Goal: Task Accomplishment & Management: Complete application form

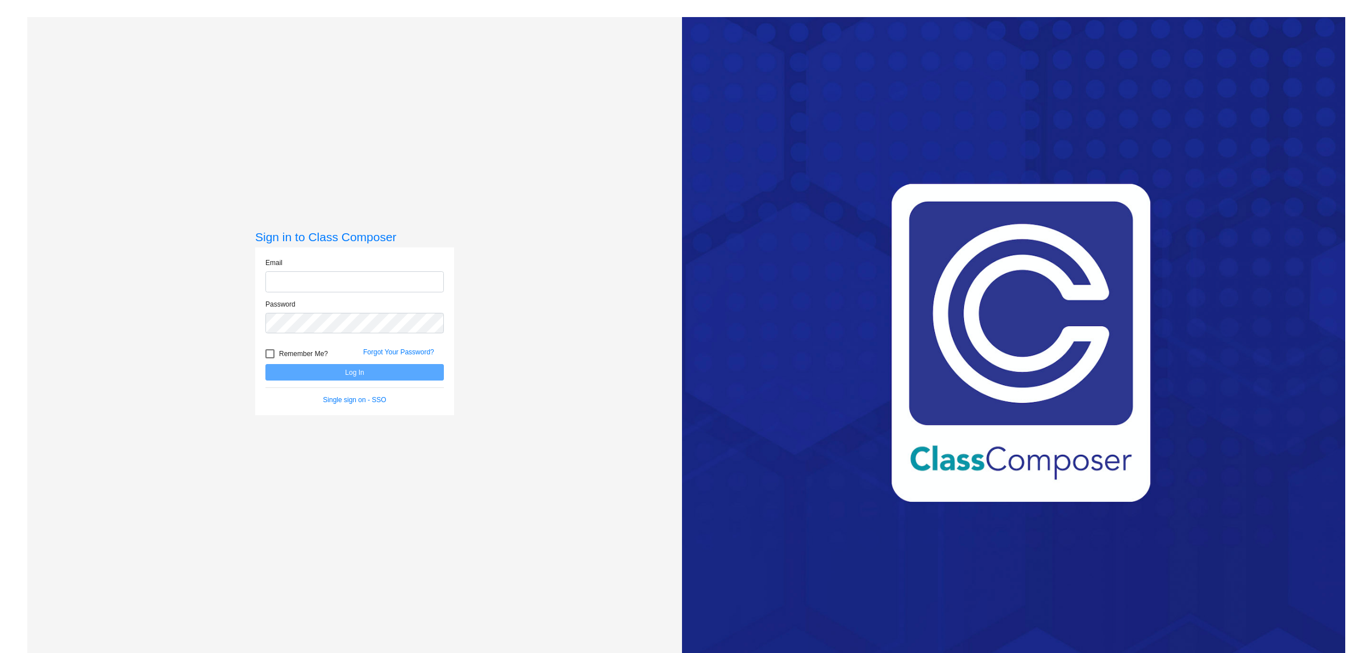
type input "[EMAIL_ADDRESS][DOMAIN_NAME]"
click at [362, 367] on button "Log In" at bounding box center [354, 372] width 179 height 16
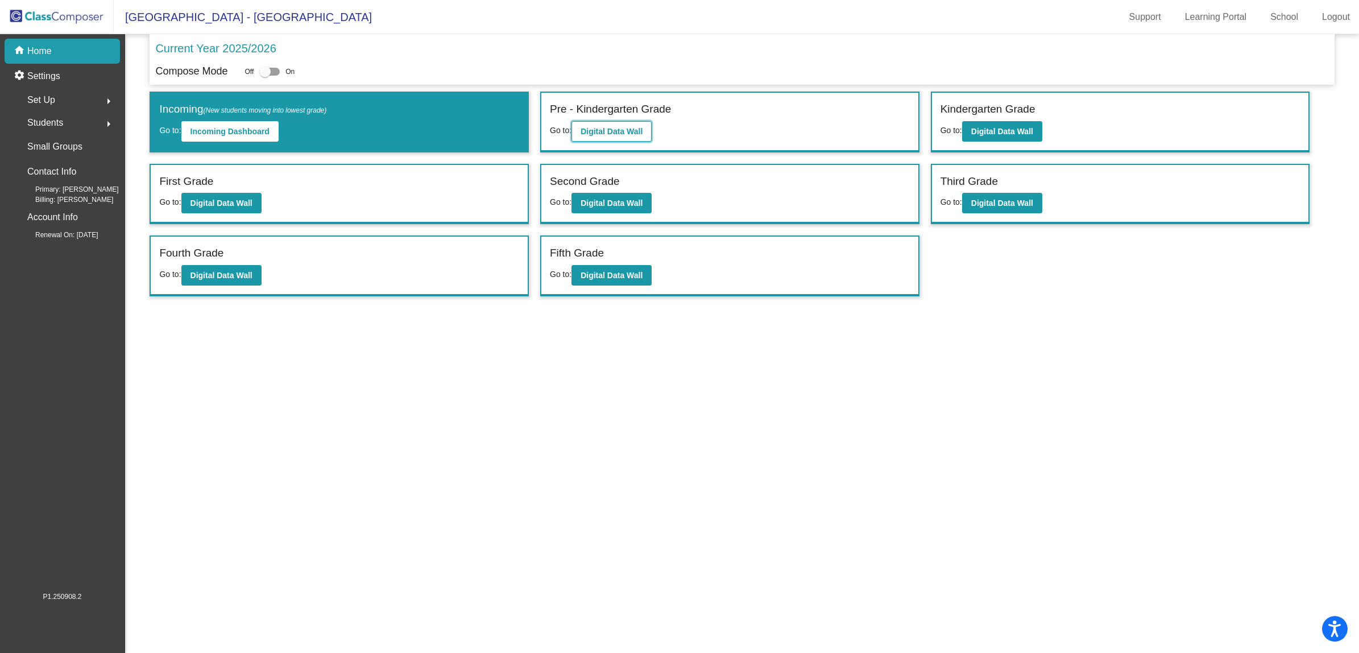
click at [604, 134] on b "Digital Data Wall" at bounding box center [611, 131] width 62 height 9
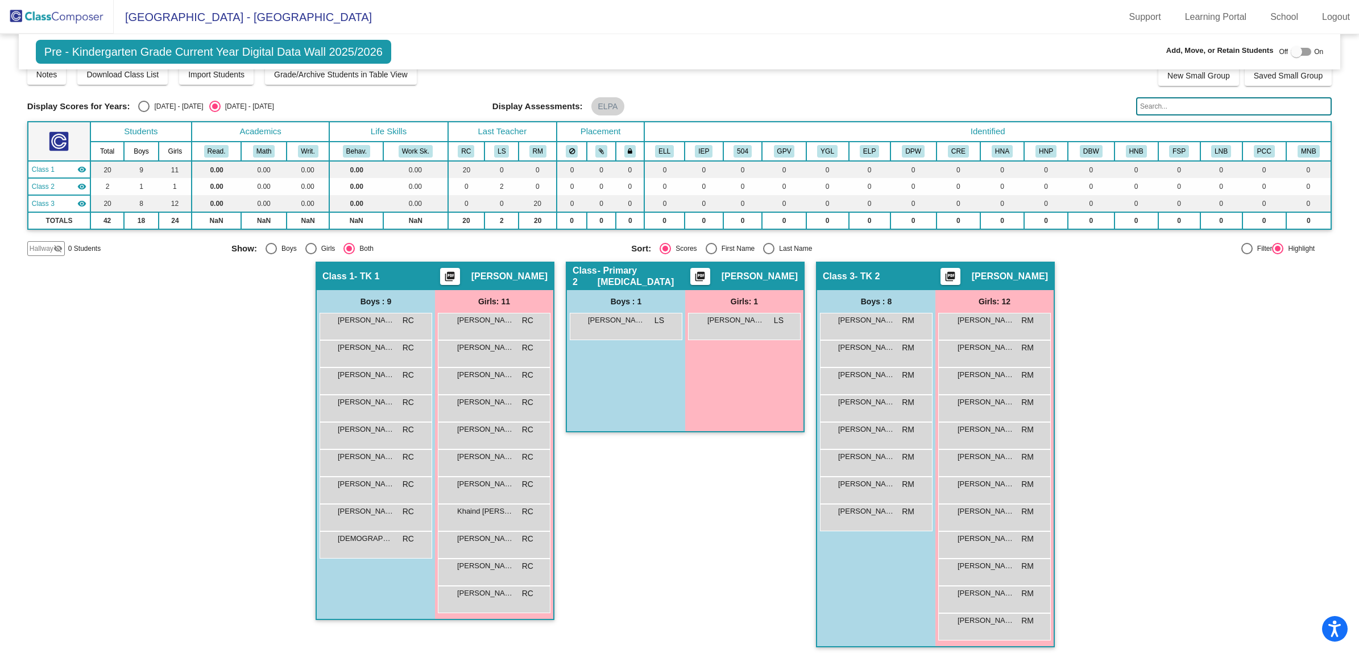
scroll to position [16, 0]
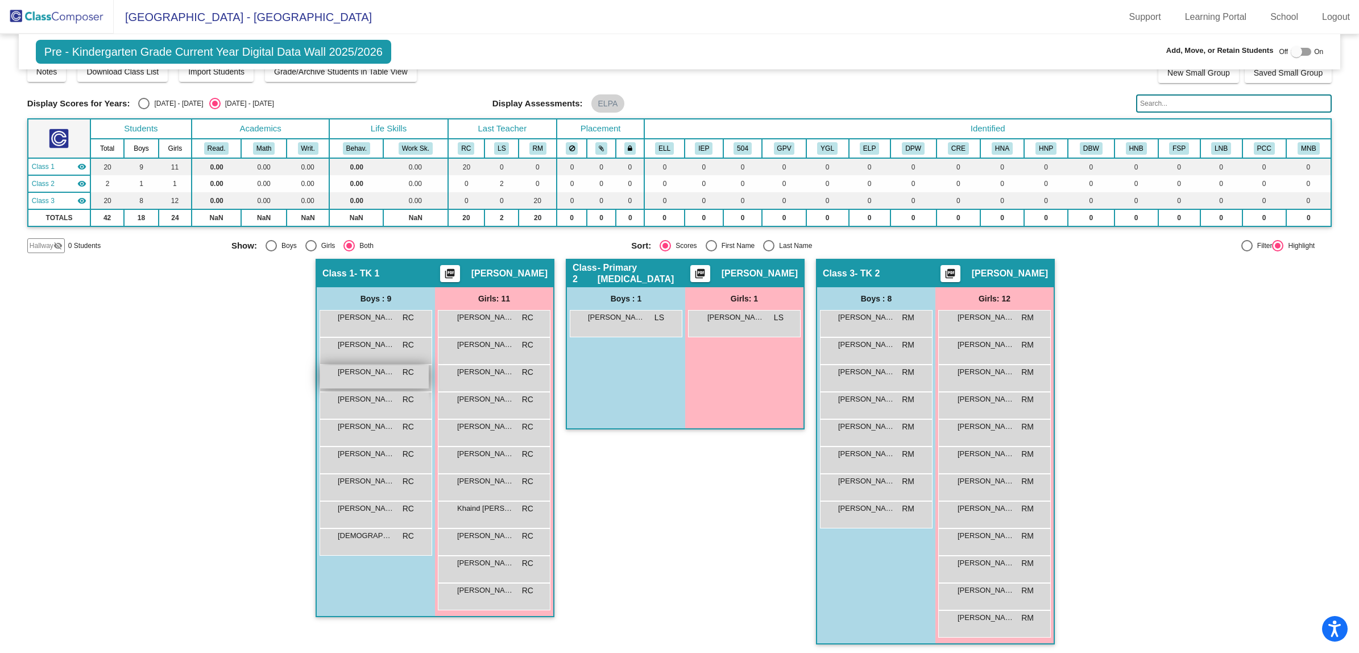
click at [392, 378] on div "[PERSON_NAME] RC lock do_not_disturb_alt" at bounding box center [374, 376] width 109 height 23
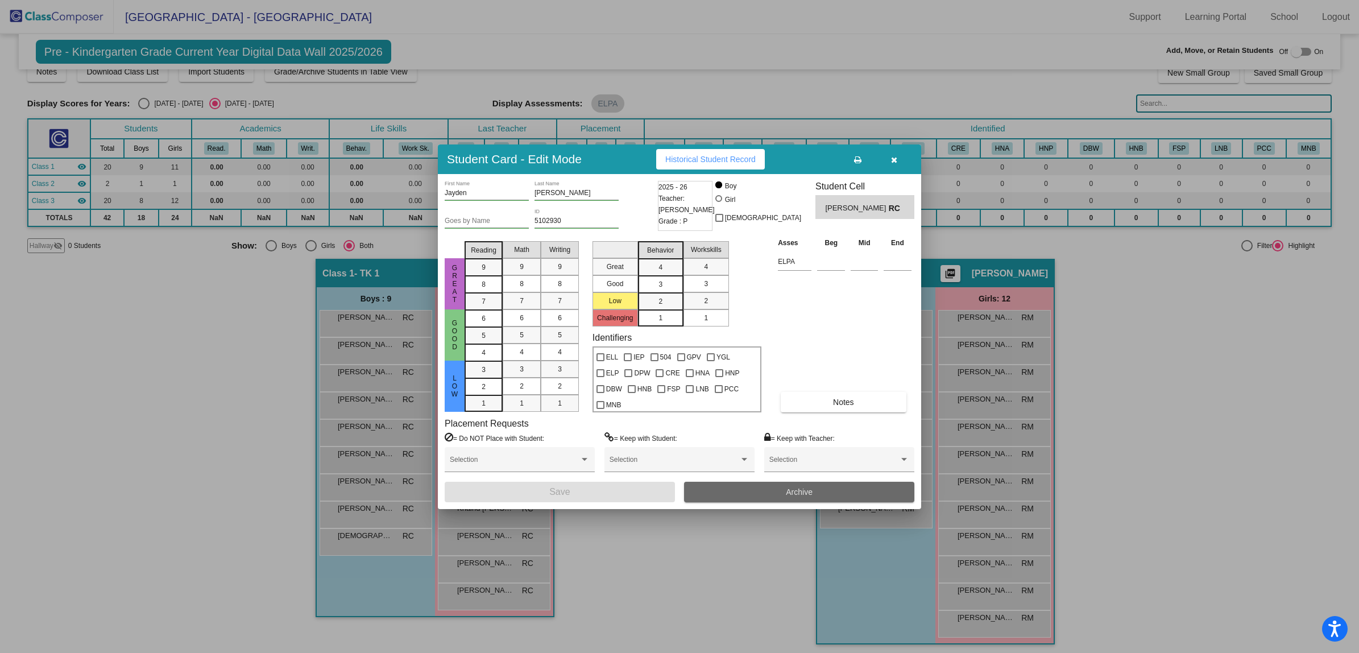
click at [826, 493] on button "Archive" at bounding box center [799, 492] width 230 height 20
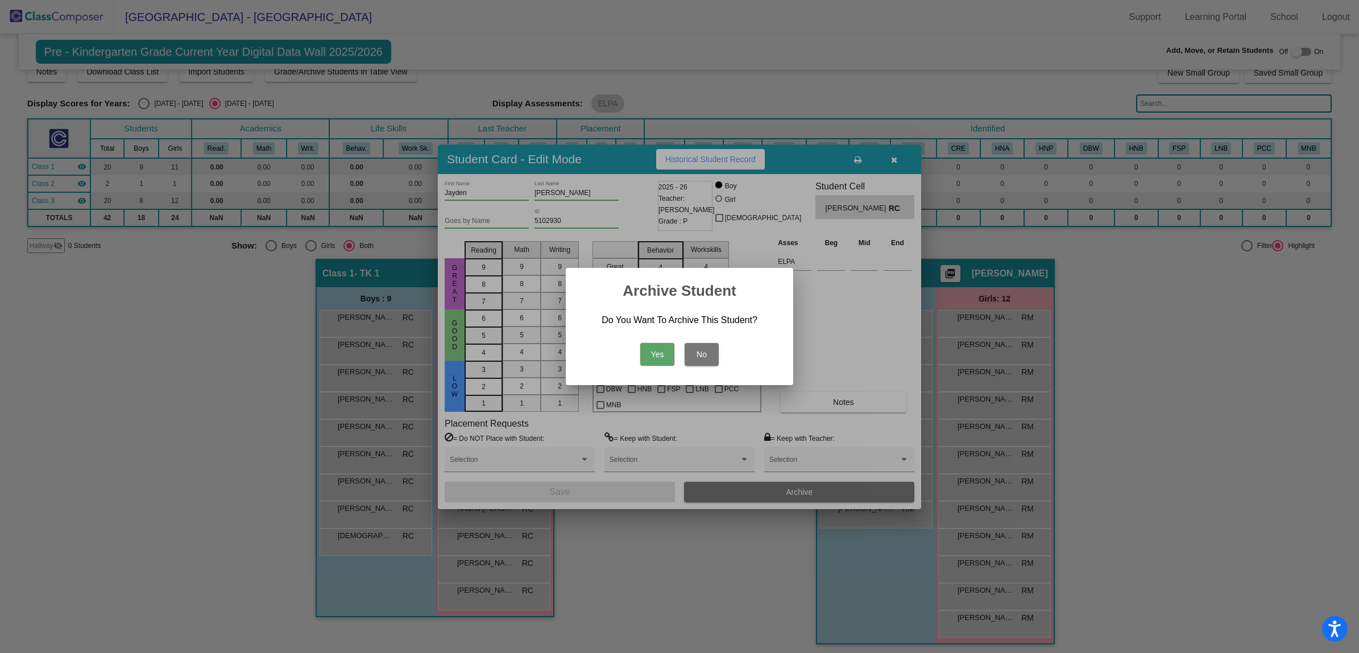
click at [649, 350] on button "Yes" at bounding box center [657, 354] width 34 height 23
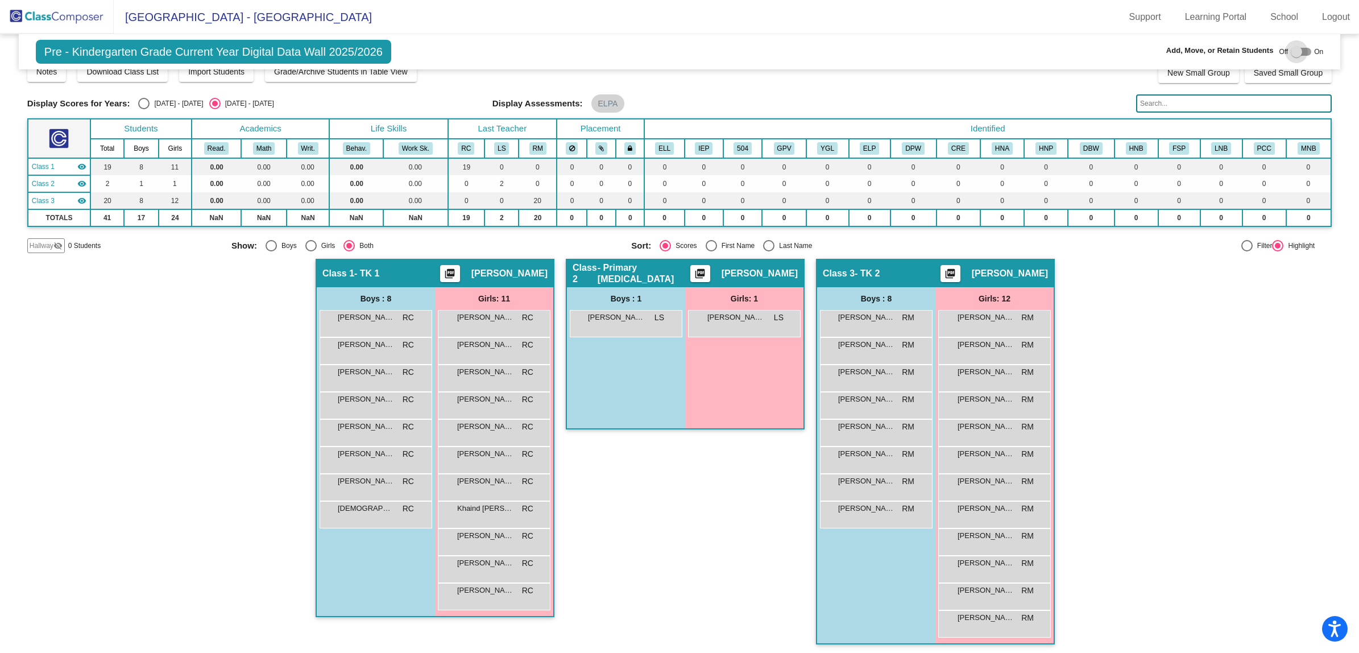
click at [1292, 51] on div at bounding box center [1295, 51] width 11 height 11
checkbox input "true"
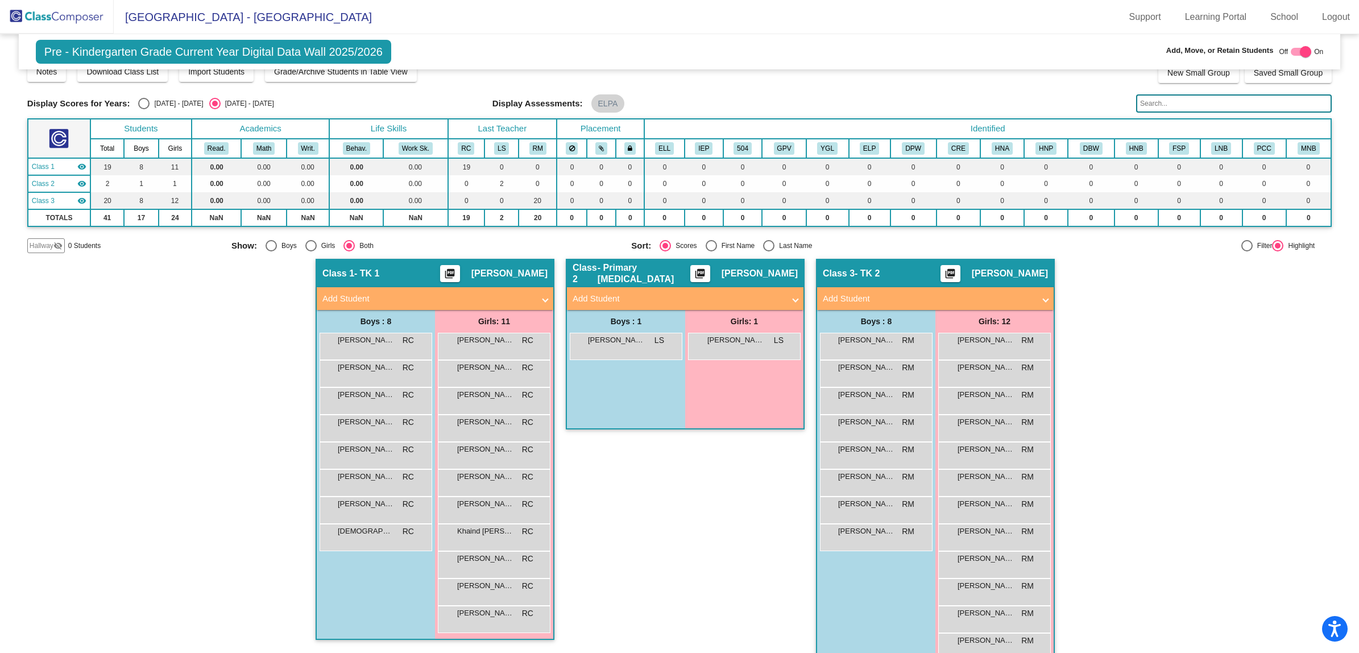
click at [479, 310] on div "Girls: 11" at bounding box center [494, 321] width 118 height 23
click at [490, 301] on mat-panel-title "Add Student" at bounding box center [427, 298] width 211 height 13
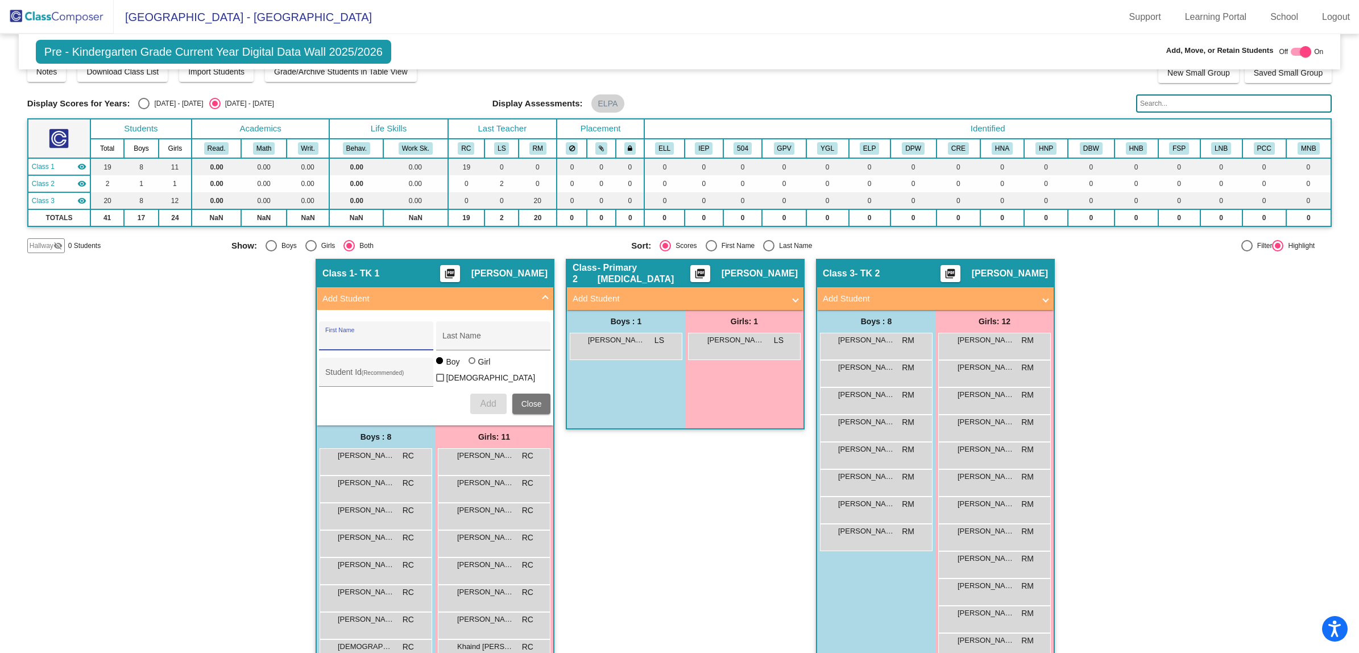
click at [357, 335] on input "First Name" at bounding box center [376, 339] width 102 height 9
type input "[PERSON_NAME]"
type input "z"
type input "[PERSON_NAME]"
click at [330, 368] on div "Student Id (Recommended)" at bounding box center [376, 374] width 102 height 23
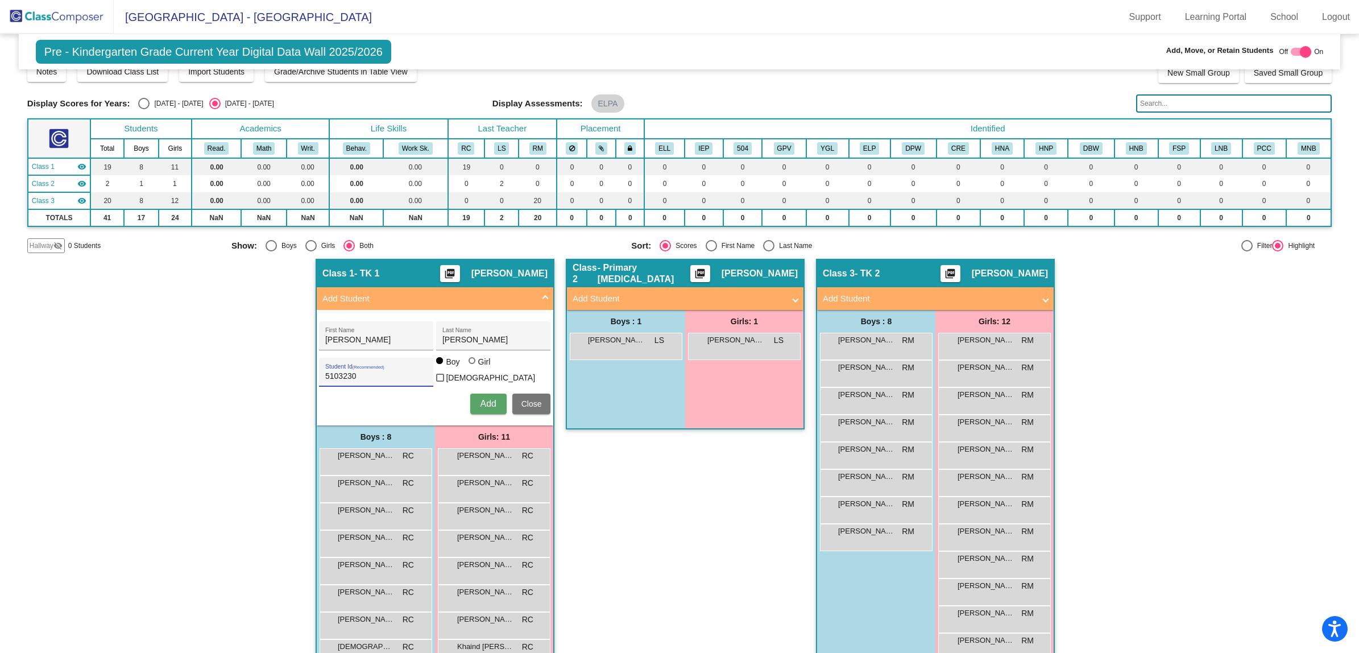
type input "5103230"
click at [480, 399] on span "Add" at bounding box center [488, 404] width 16 height 10
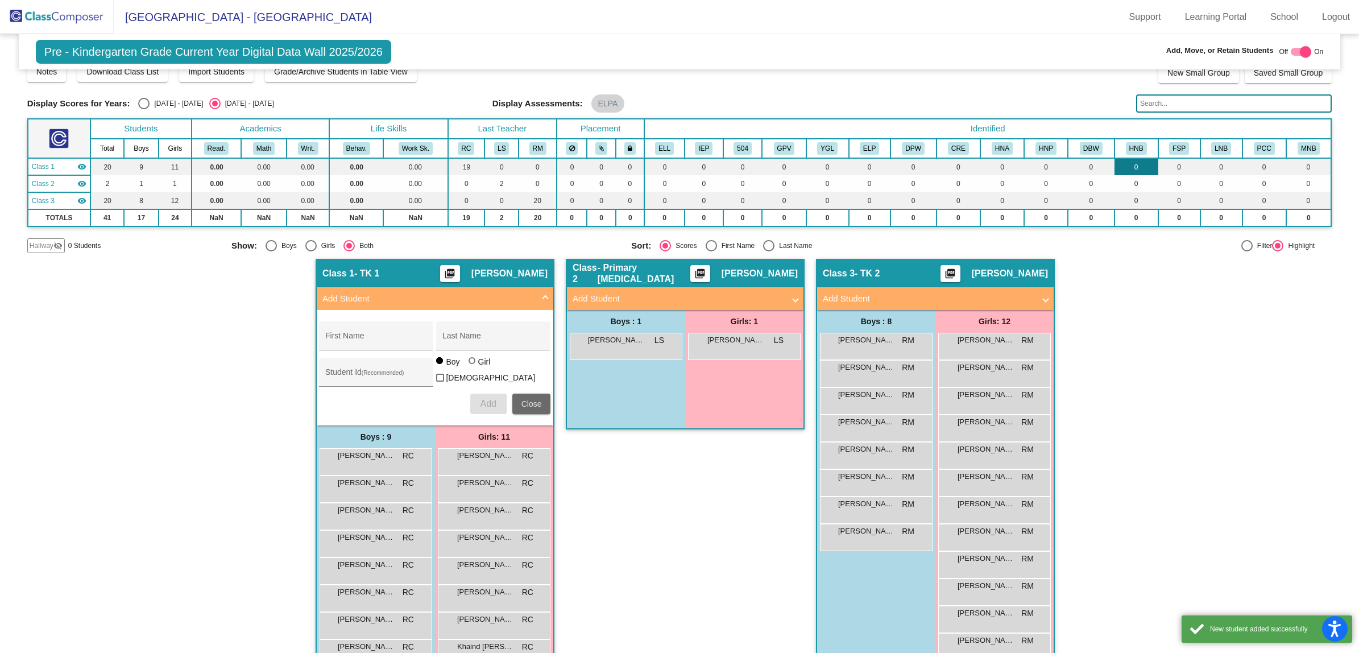
drag, startPoint x: 521, startPoint y: 400, endPoint x: 1147, endPoint y: 172, distance: 666.7
click at [541, 387] on div "First Name Last Name Student Id (Recommended) Boy Girl [DEMOGRAPHIC_DATA] Add C…" at bounding box center [434, 368] width 243 height 104
click at [1300, 47] on div at bounding box center [1305, 51] width 11 height 11
checkbox input "false"
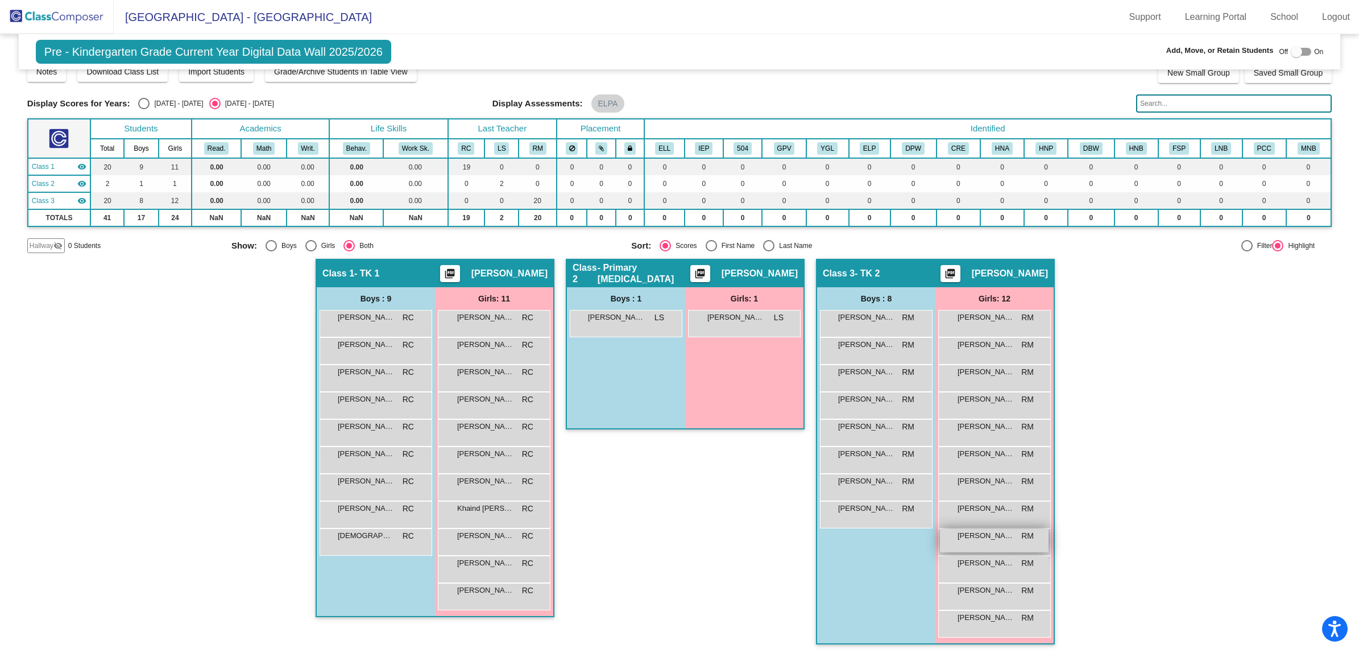
click at [1001, 543] on div "[PERSON_NAME] RM lock do_not_disturb_alt" at bounding box center [994, 540] width 109 height 23
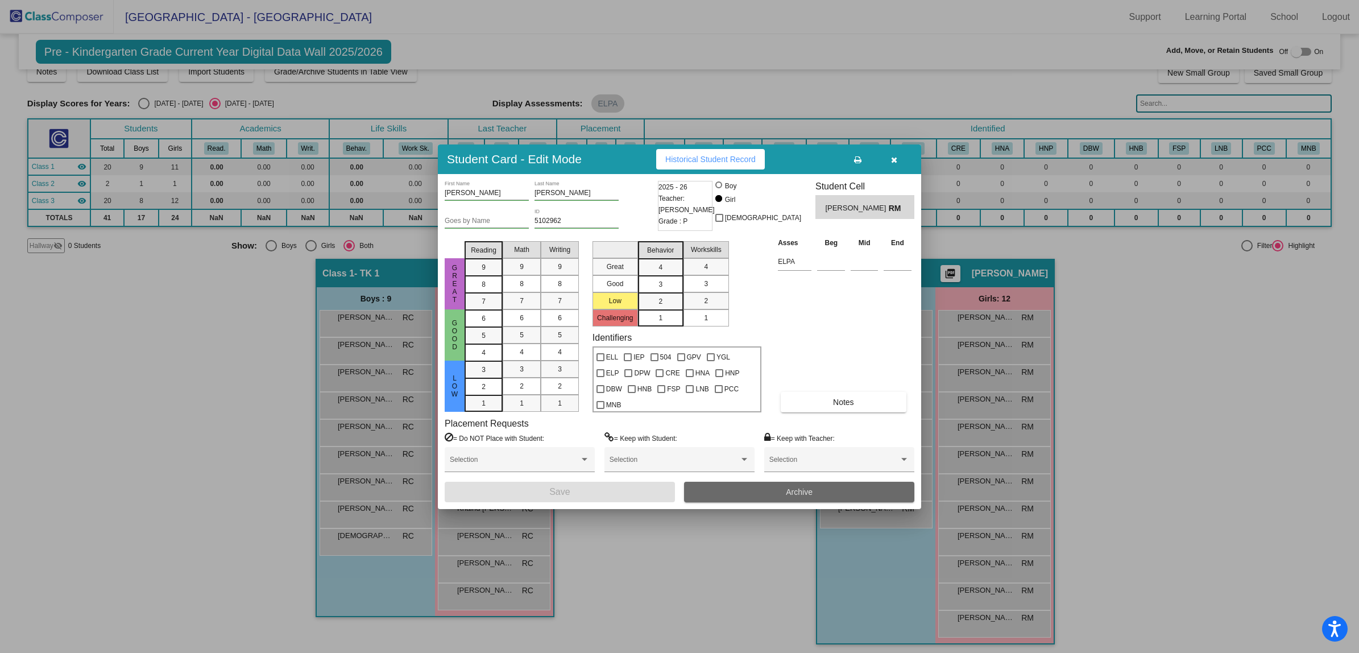
click at [774, 492] on button "Archive" at bounding box center [799, 492] width 230 height 20
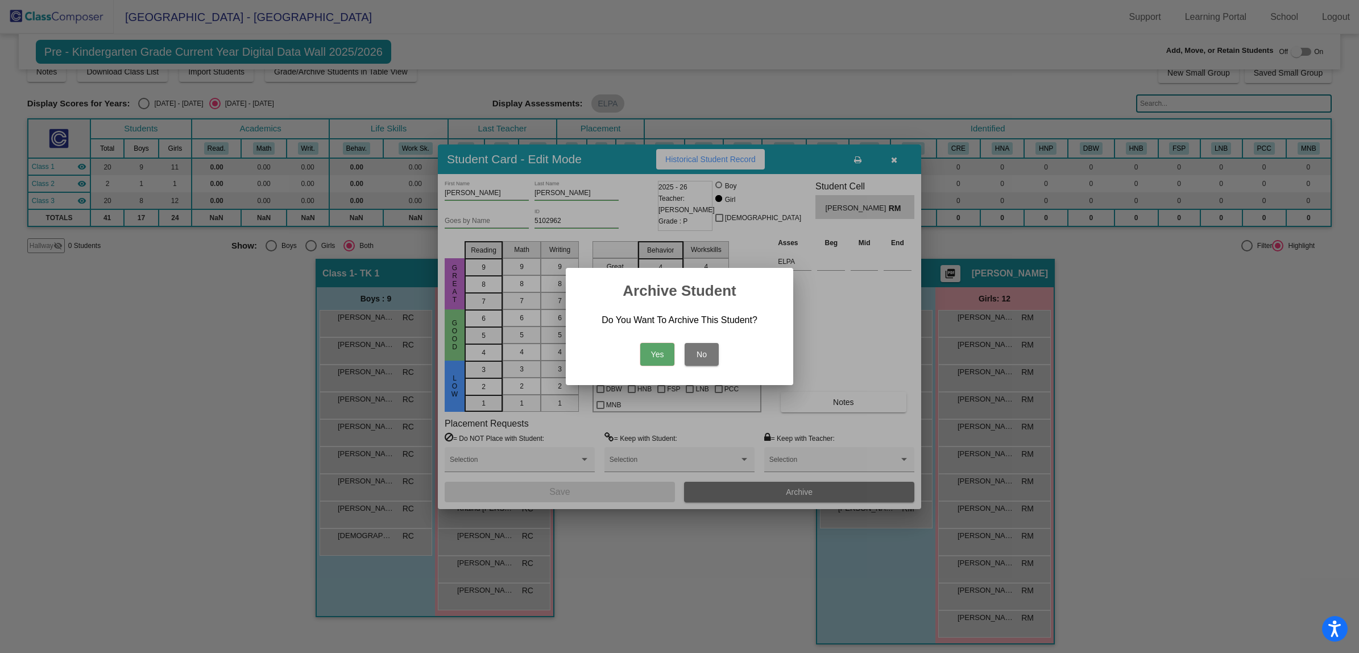
drag, startPoint x: 654, startPoint y: 348, endPoint x: 657, endPoint y: 354, distance: 5.9
click at [657, 347] on button "Yes" at bounding box center [657, 354] width 34 height 23
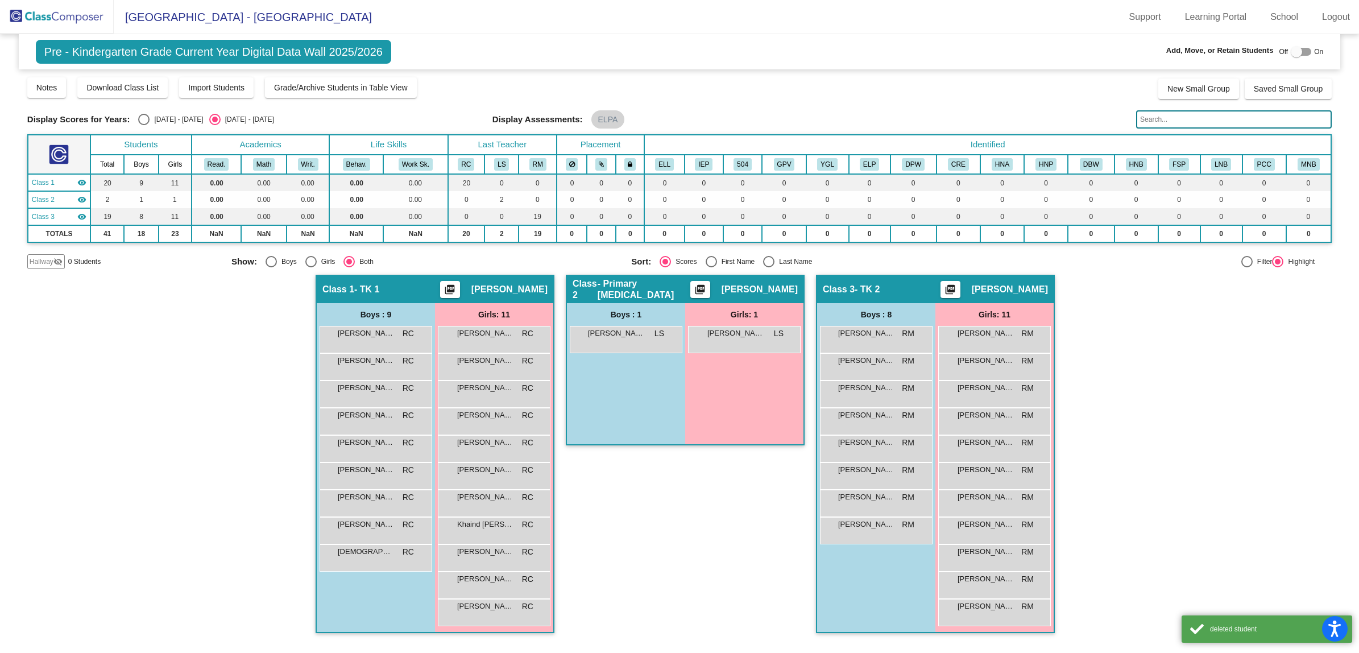
scroll to position [0, 0]
